Goal: Navigation & Orientation: Find specific page/section

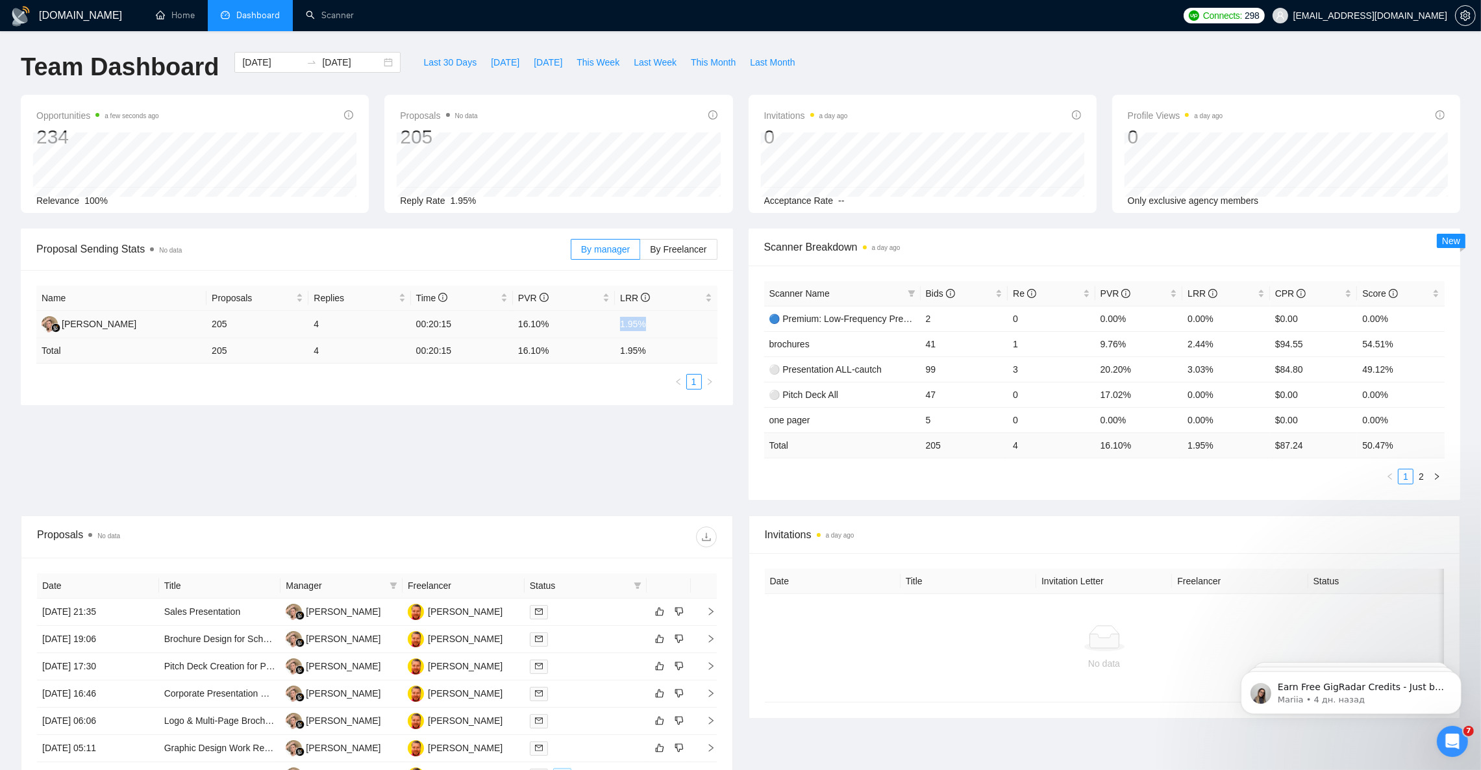
drag, startPoint x: 621, startPoint y: 325, endPoint x: 656, endPoint y: 323, distance: 35.7
click at [656, 325] on td "1.95%" at bounding box center [666, 324] width 102 height 27
click at [634, 411] on div "Proposal Sending Stats No data By manager By Freelancer Name Proposals Replies …" at bounding box center [740, 372] width 1455 height 287
click at [332, 14] on link "Scanner" at bounding box center [330, 15] width 48 height 11
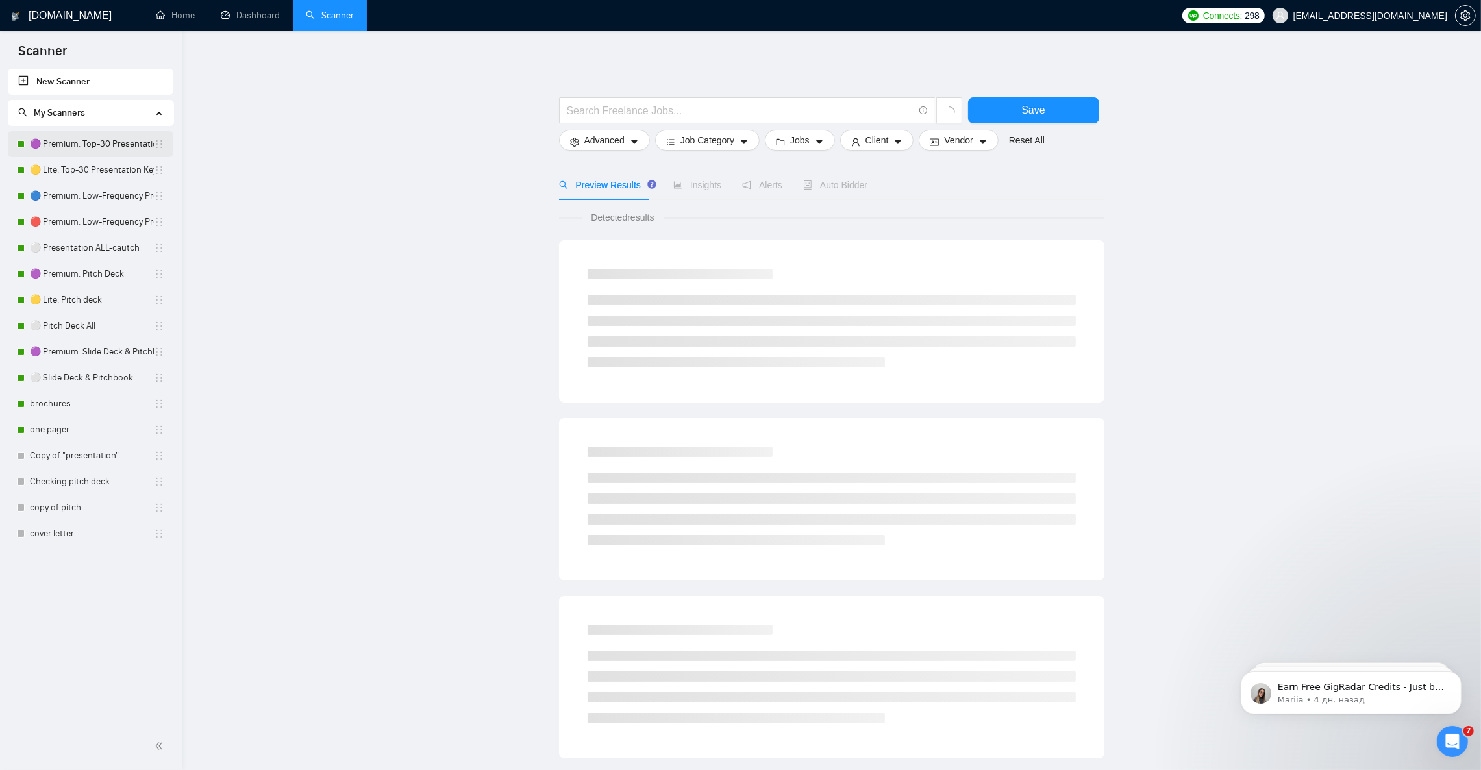
click at [71, 146] on link "🟣 Premium: Top-30 Presentation Keywords" at bounding box center [92, 144] width 124 height 26
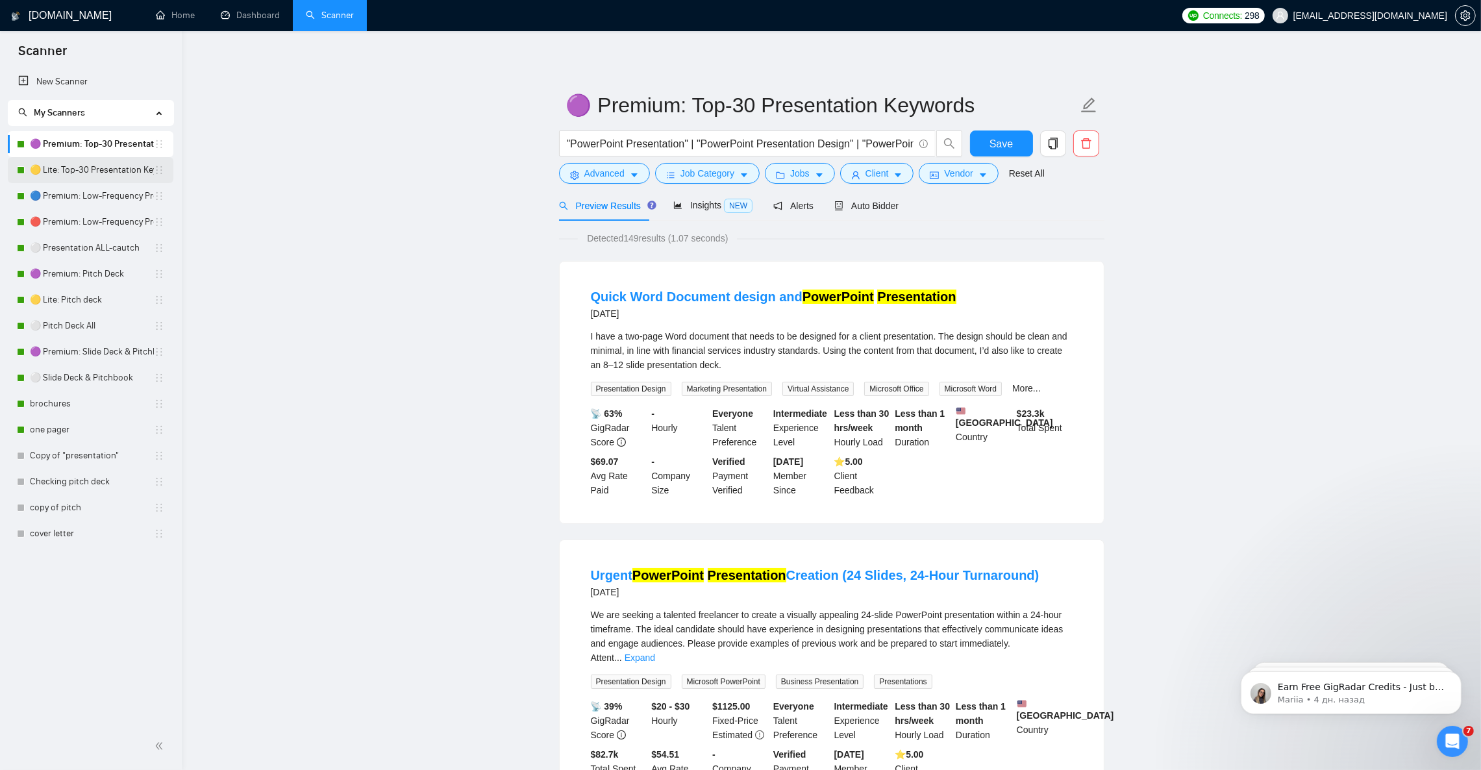
click at [77, 171] on link "🟡 Lite: Top-30 Presentation Keywords" at bounding box center [92, 170] width 124 height 26
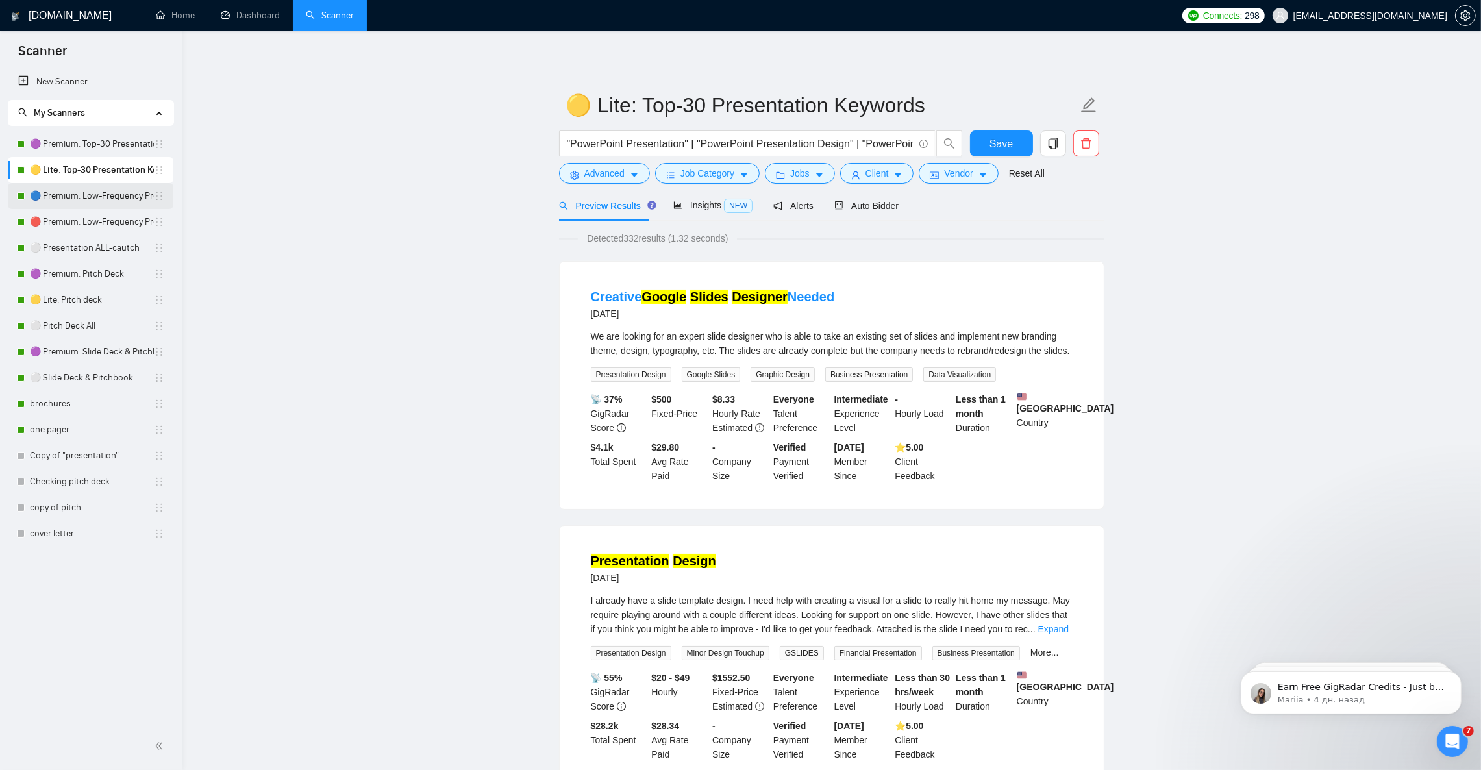
click at [92, 199] on link "🔵 Premium: Low-Frequency Presentations" at bounding box center [92, 196] width 124 height 26
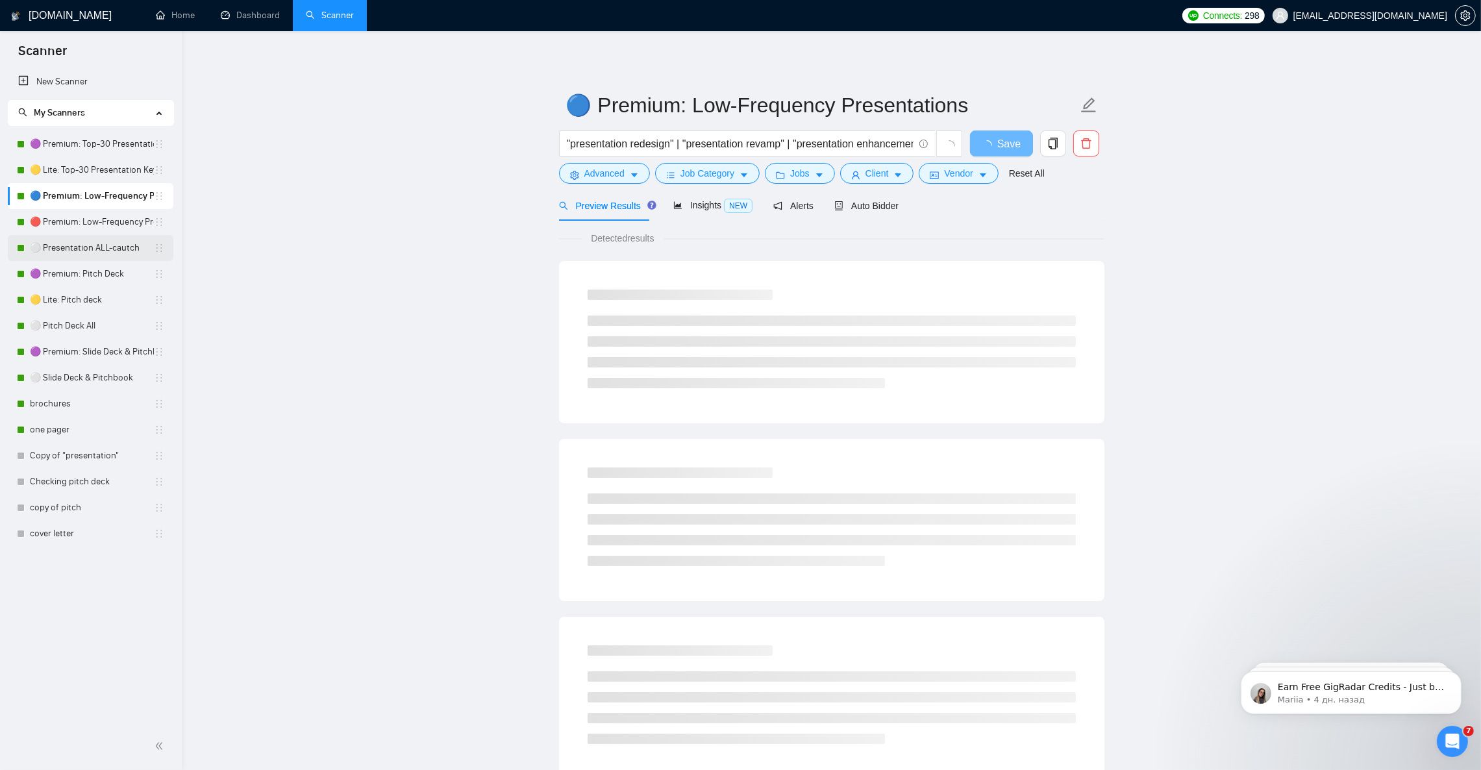
click at [92, 253] on link "⚪ Presentation ALL-cautch" at bounding box center [92, 248] width 124 height 26
